Goal: Obtain resource: Obtain resource

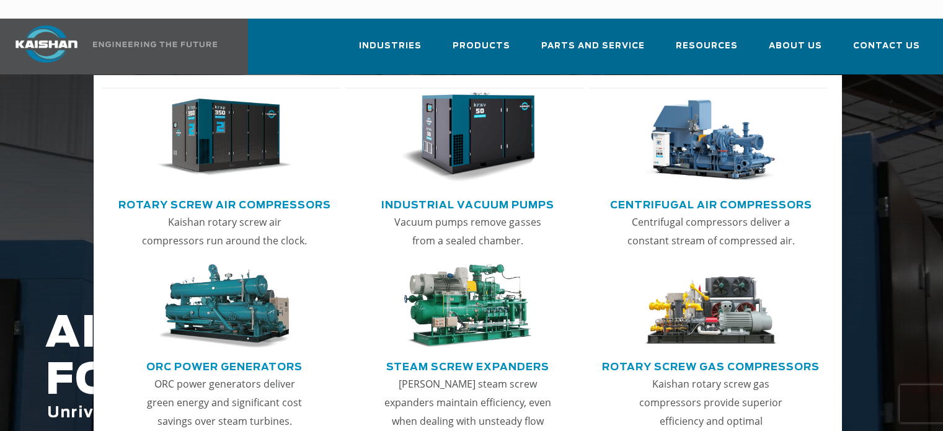
click at [218, 129] on img "Main menu" at bounding box center [224, 137] width 135 height 91
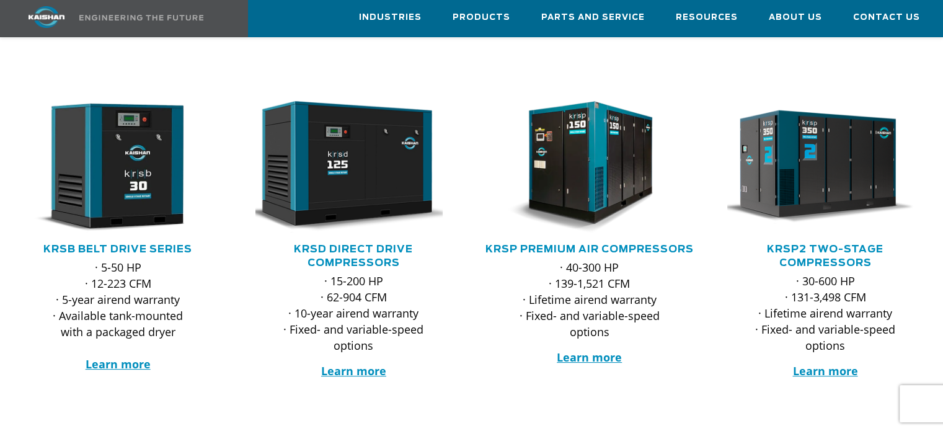
scroll to position [186, 0]
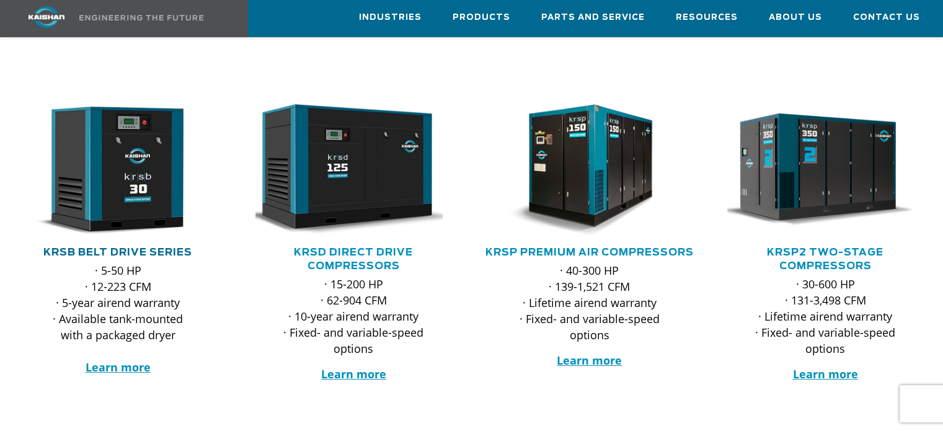
click at [158, 247] on link "KRSB Belt Drive Series" at bounding box center [117, 252] width 149 height 10
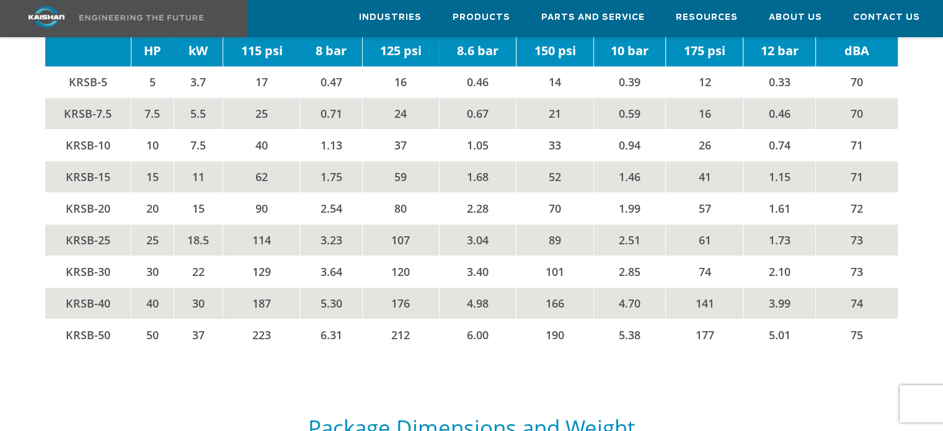
scroll to position [2005, 0]
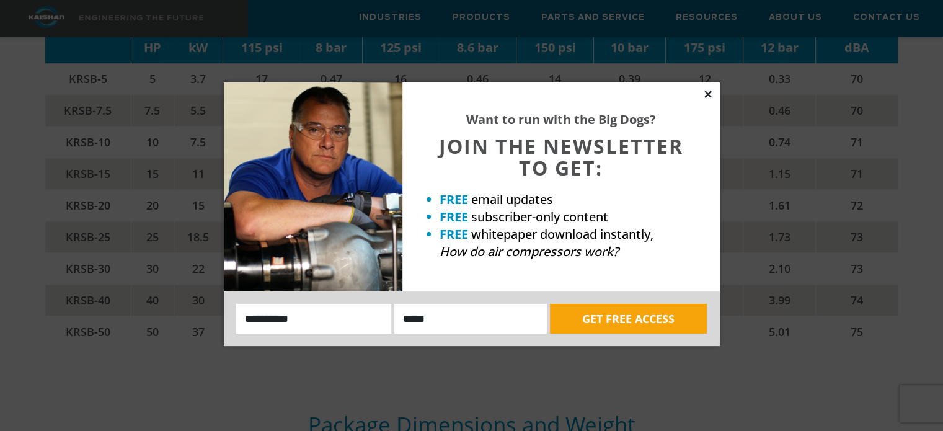
click at [711, 95] on icon at bounding box center [708, 94] width 11 height 11
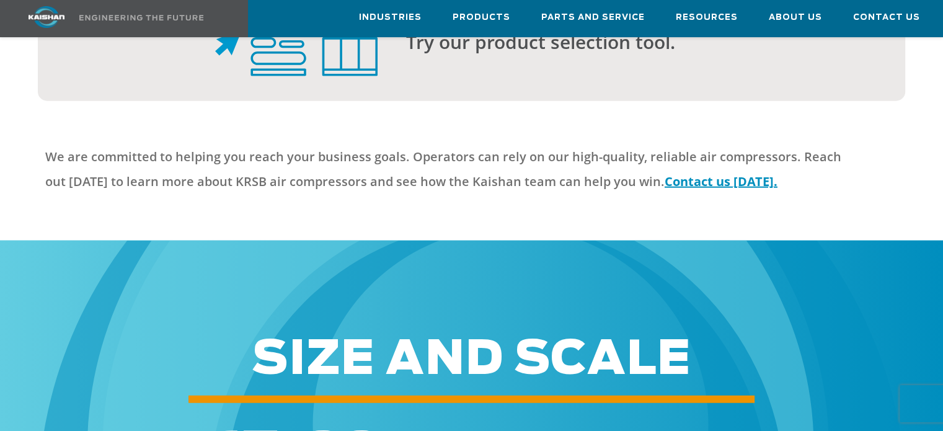
scroll to position [3070, 0]
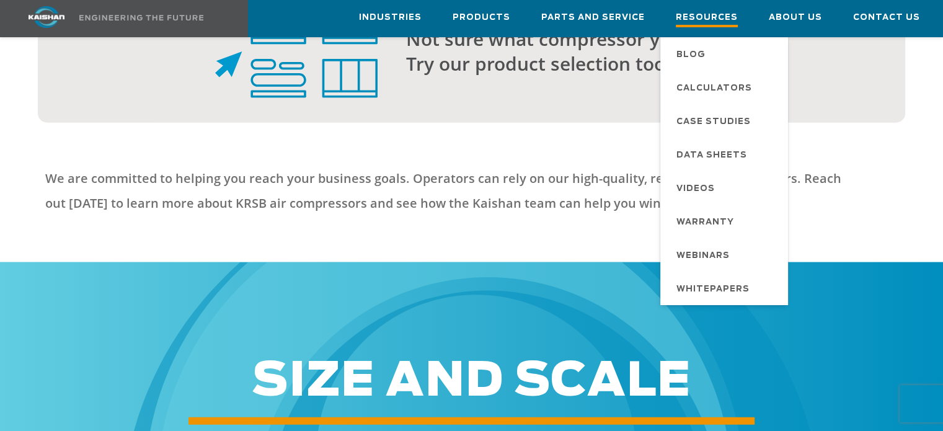
click at [705, 16] on span "Resources" at bounding box center [707, 19] width 62 height 17
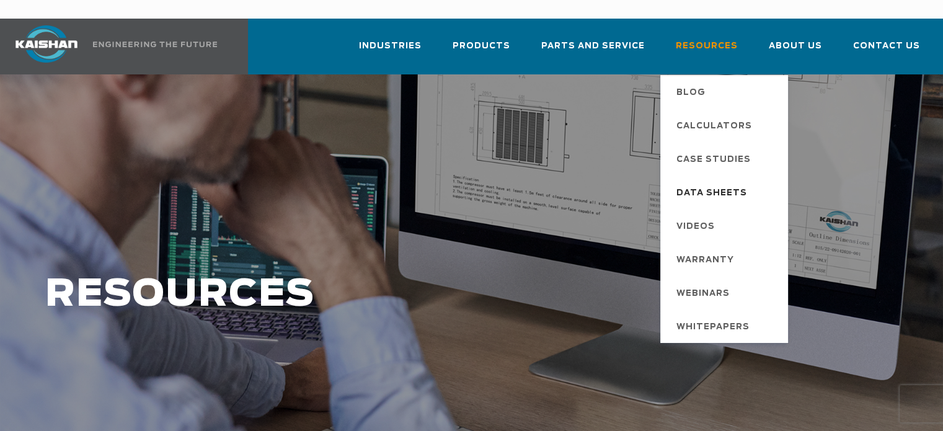
click at [734, 183] on span "Data Sheets" at bounding box center [712, 193] width 71 height 21
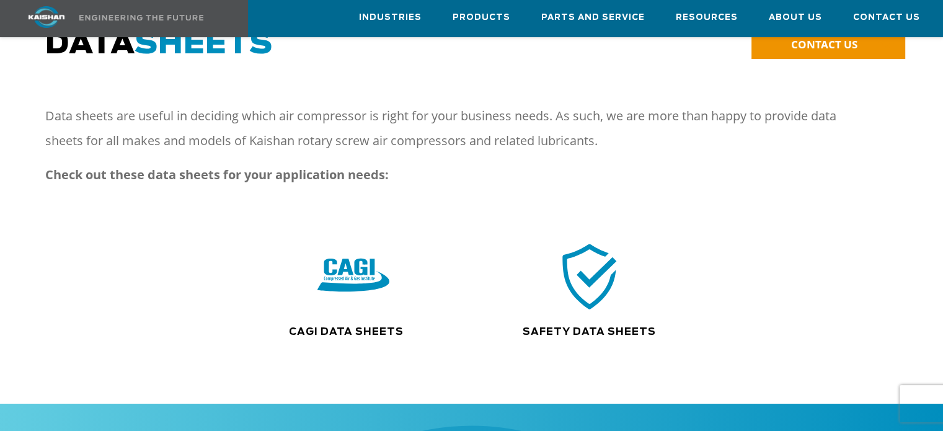
scroll to position [124, 0]
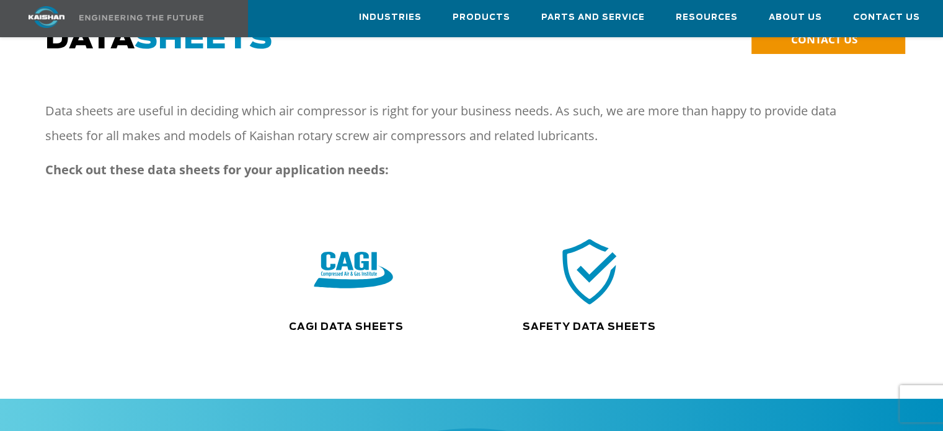
click at [355, 251] on img at bounding box center [353, 271] width 79 height 80
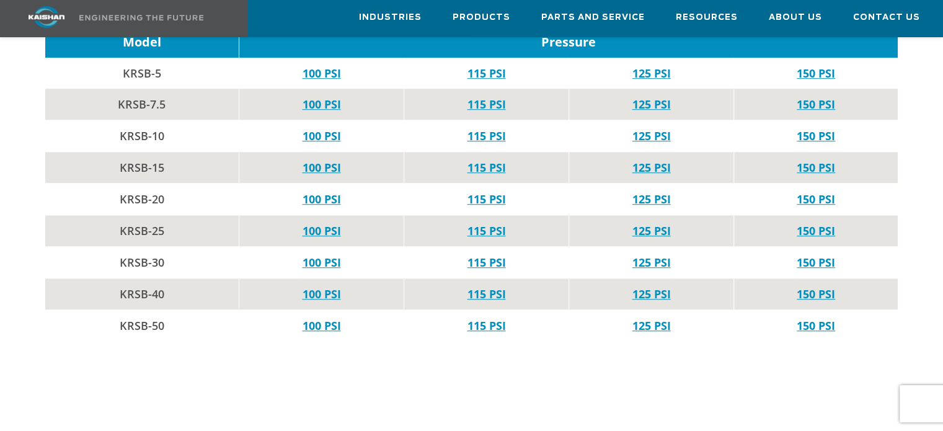
scroll to position [868, 0]
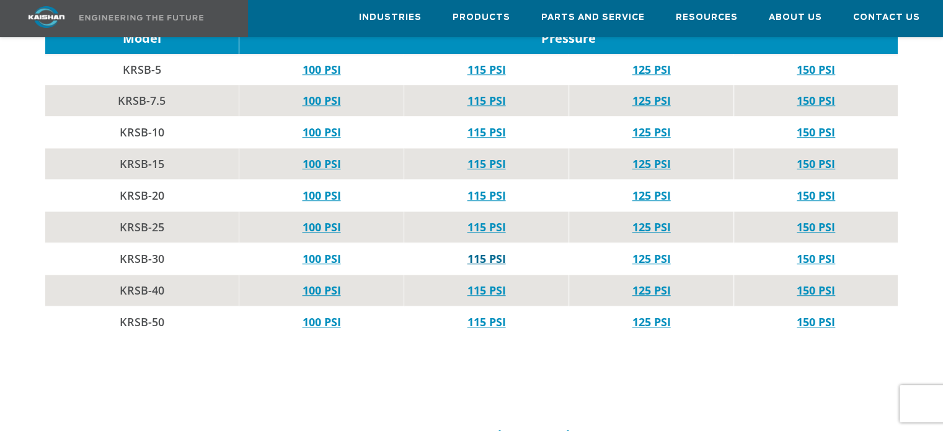
click at [481, 251] on link "115 PSI" at bounding box center [487, 258] width 38 height 15
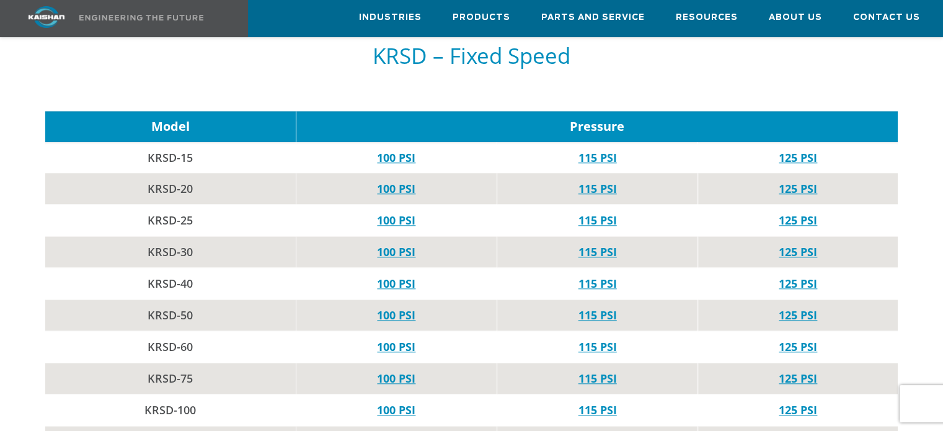
scroll to position [1261, 0]
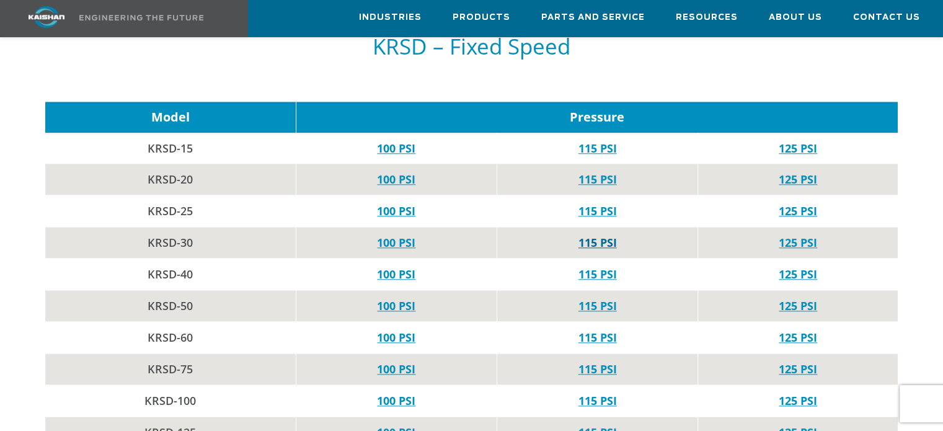
click at [605, 235] on link "115 PSI" at bounding box center [598, 242] width 38 height 15
